Goal: Task Accomplishment & Management: Manage account settings

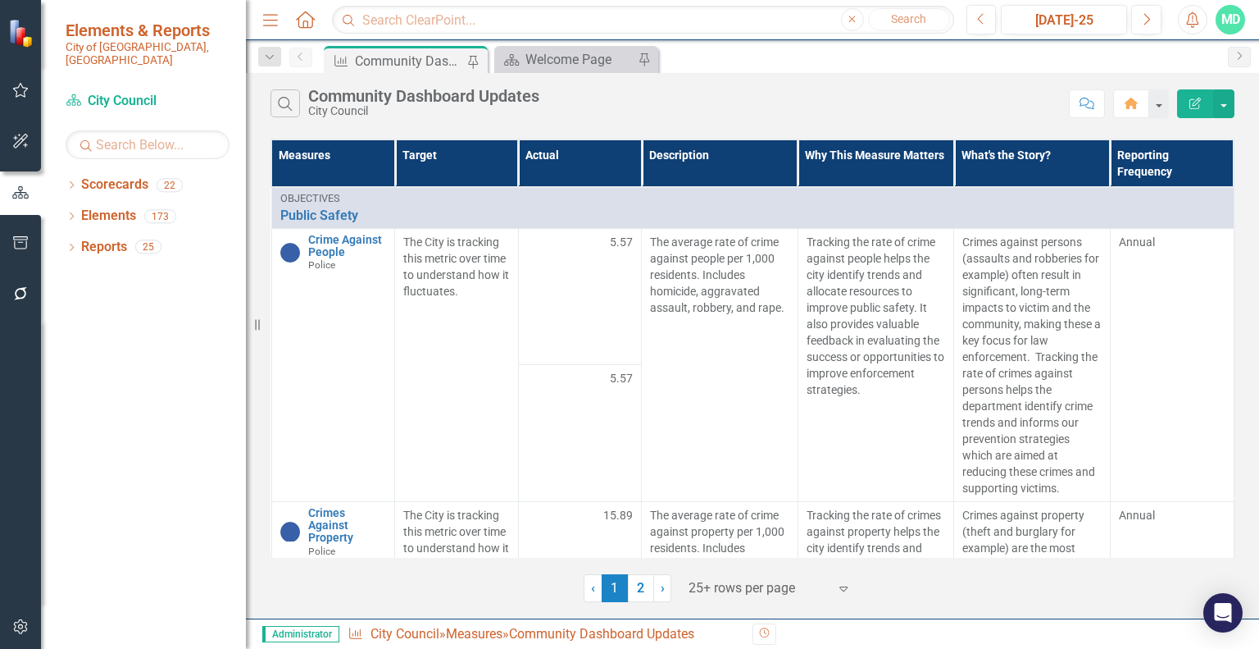
click at [563, 44] on div "Dropdown Search Measure Community Dashboard Updates Pin Scorecard Welcome Page …" at bounding box center [752, 56] width 1013 height 33
click at [478, 57] on icon at bounding box center [472, 62] width 13 height 10
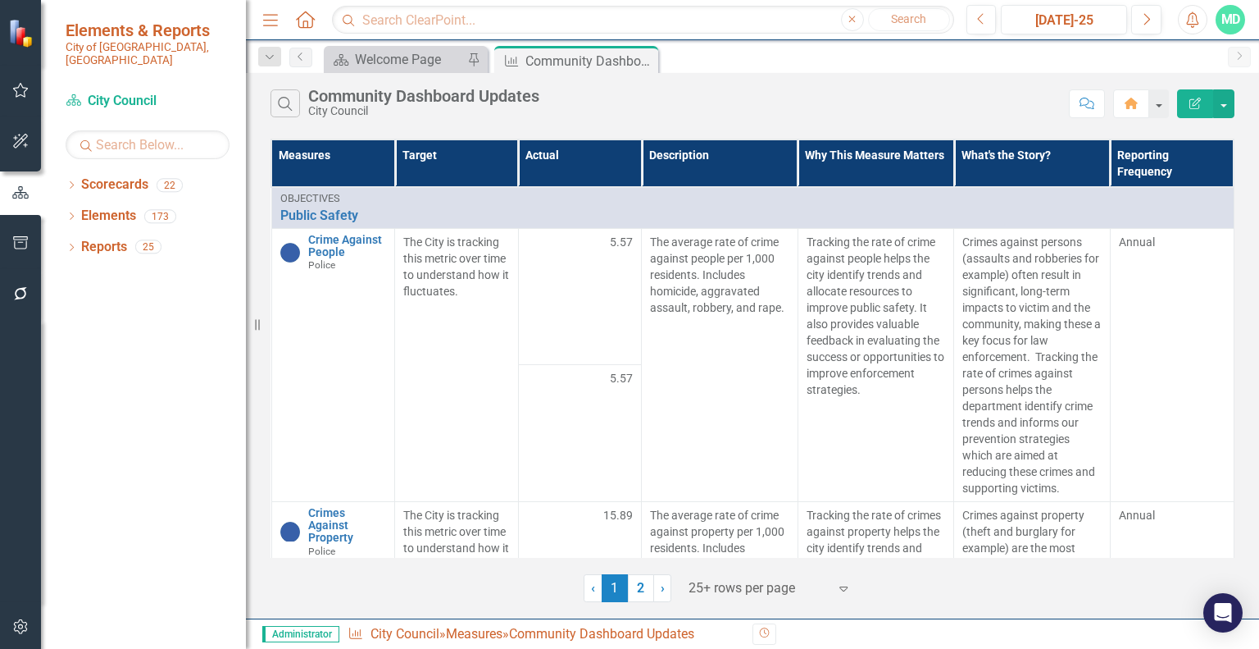
drag, startPoint x: 640, startPoint y: 57, endPoint x: 544, endPoint y: 66, distance: 96.4
click at [0, 0] on icon "Close" at bounding box center [0, 0] width 0 height 0
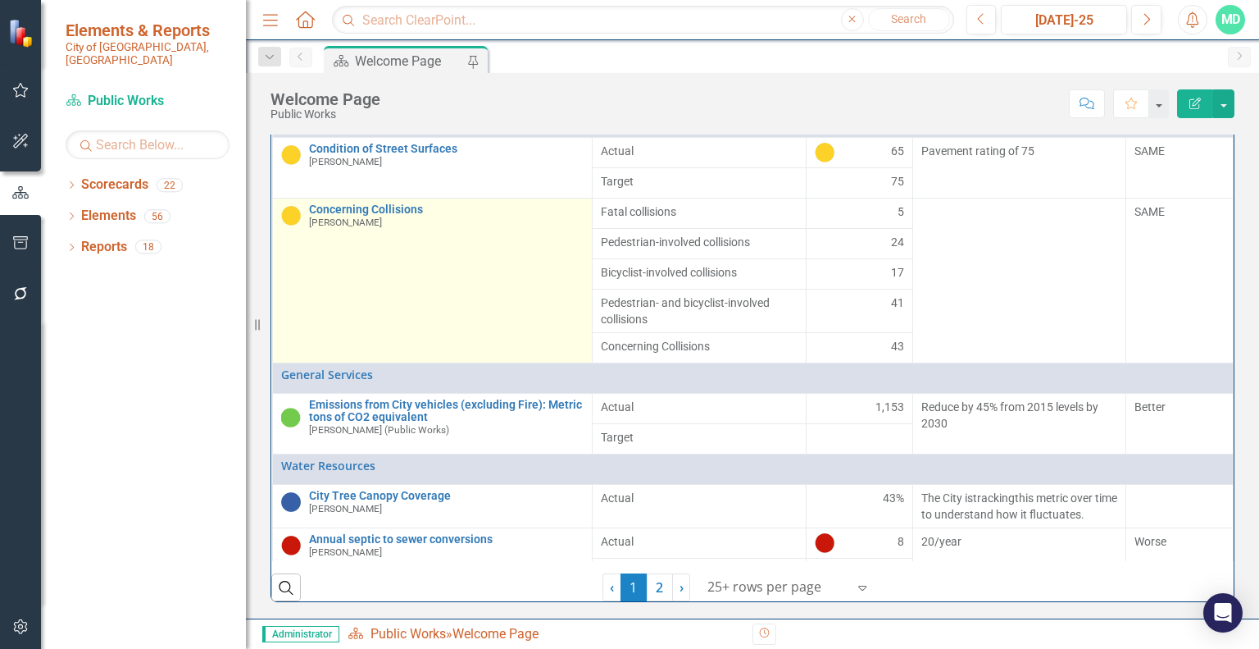
scroll to position [246, 0]
click at [372, 216] on link "Concerning Collisions" at bounding box center [446, 209] width 275 height 12
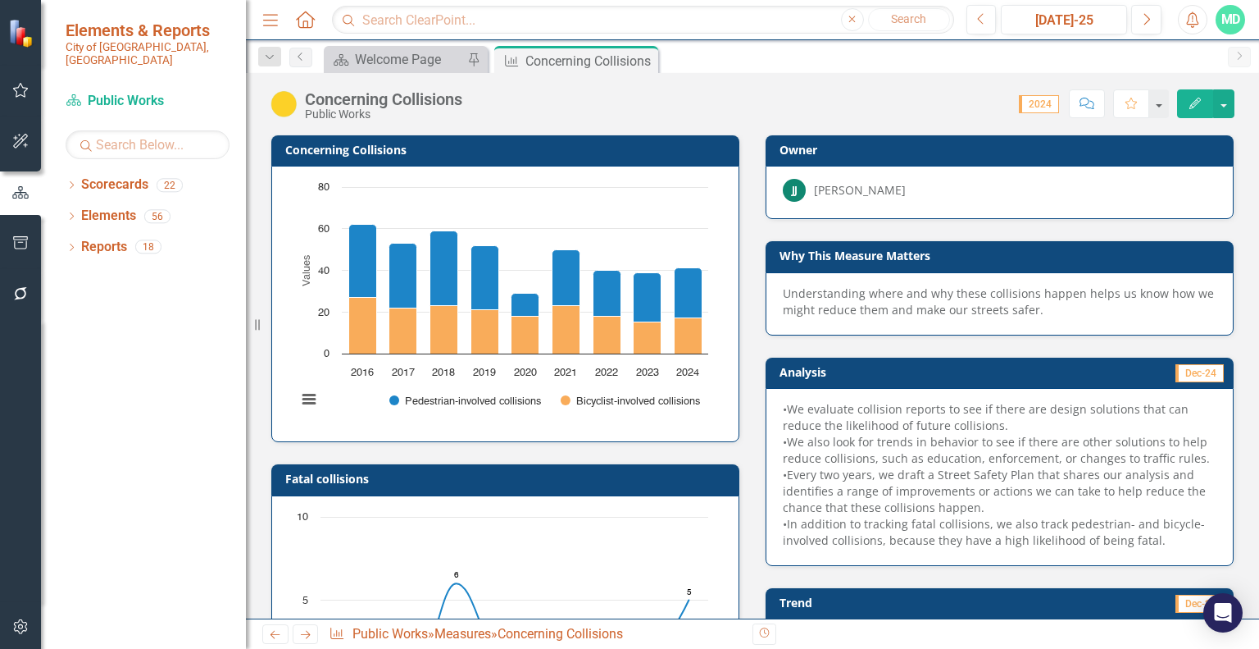
click at [880, 261] on h3 "Why This Measure Matters" at bounding box center [1003, 255] width 446 height 12
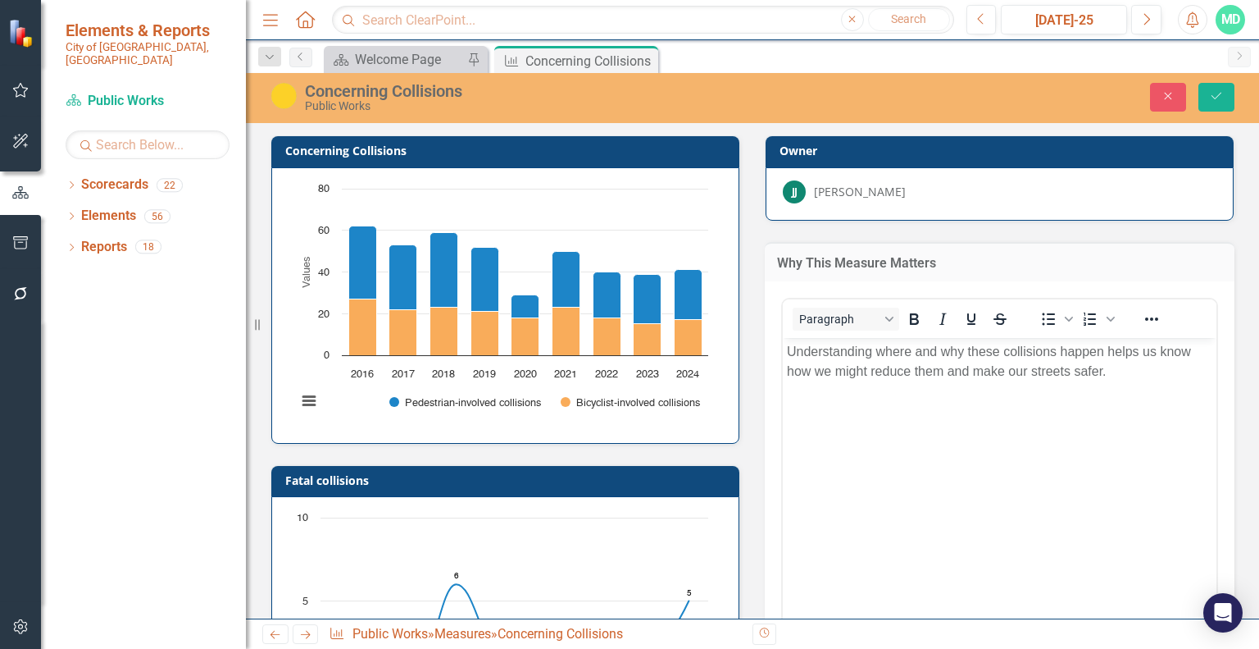
click at [881, 373] on p "Understanding where and why these collisions happen helps us know how we might …" at bounding box center [1000, 361] width 426 height 39
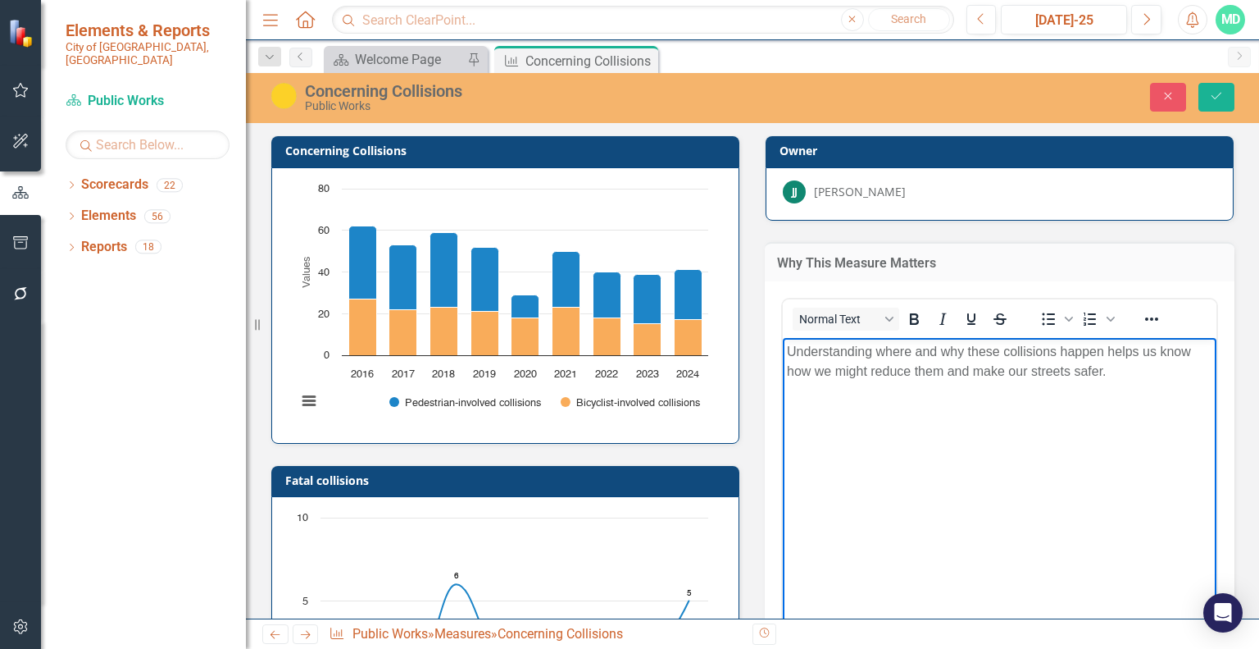
paste body "Rich Text Area. Press ALT-0 for help."
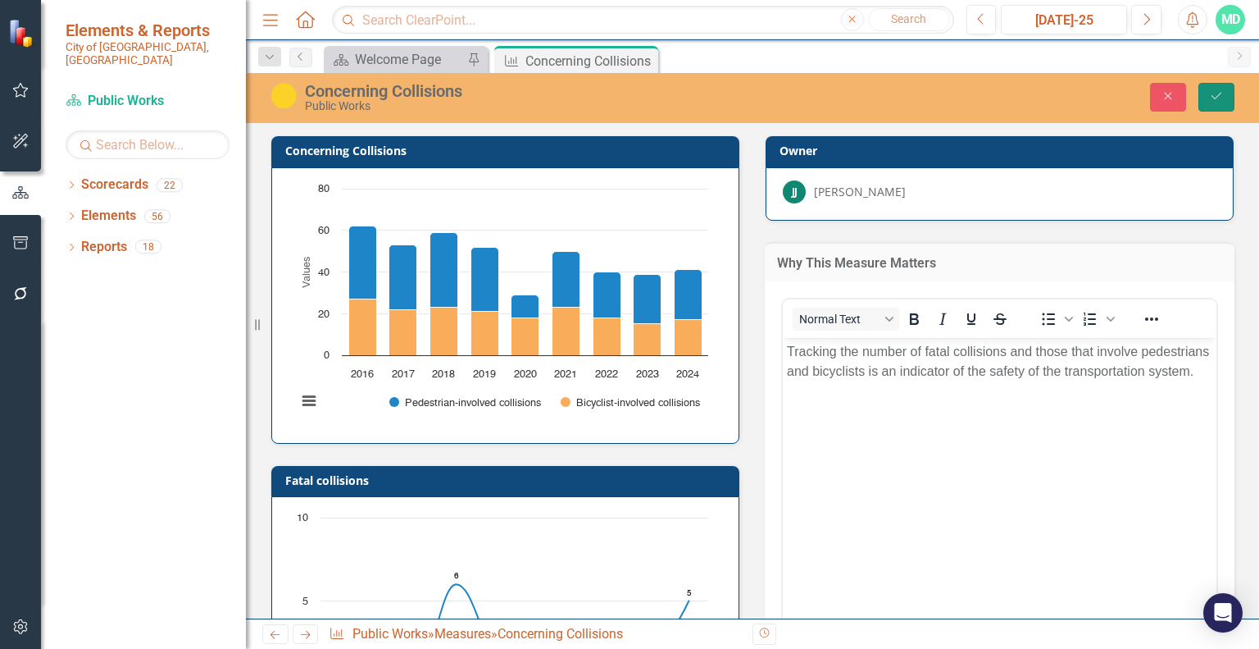
click at [1211, 94] on icon "Save" at bounding box center [1216, 95] width 15 height 11
